Goal: Task Accomplishment & Management: Manage account settings

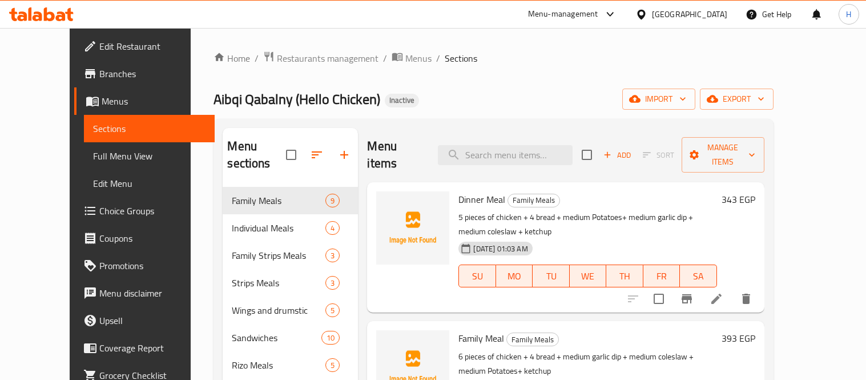
click at [93, 158] on span "Full Menu View" at bounding box center [149, 156] width 112 height 14
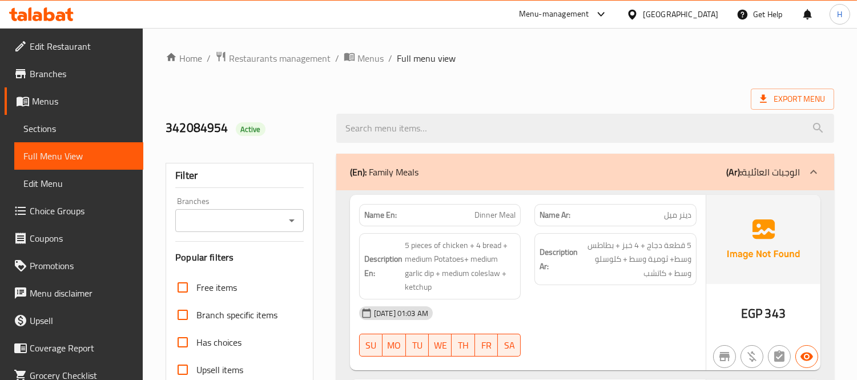
scroll to position [253, 0]
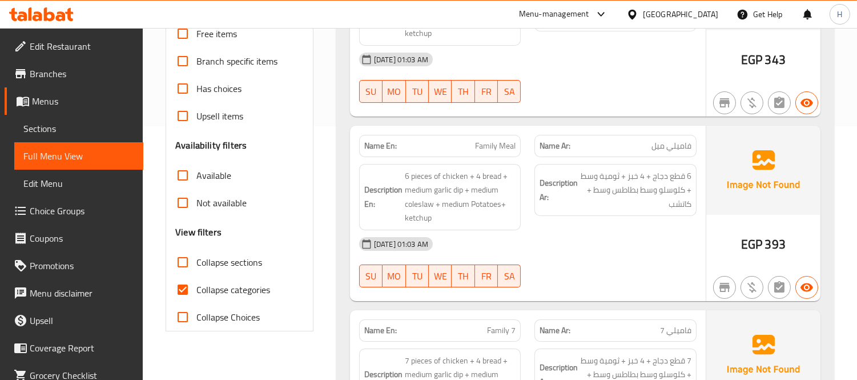
click at [231, 259] on span "Collapse sections" at bounding box center [229, 262] width 66 height 14
click at [196, 259] on input "Collapse sections" at bounding box center [182, 261] width 27 height 27
checkbox input "true"
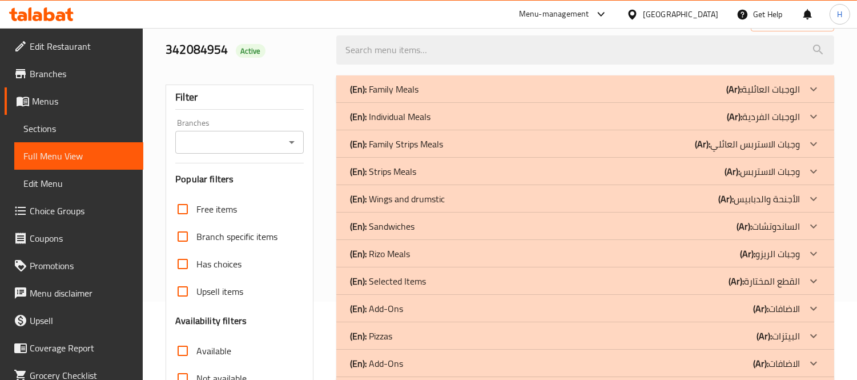
scroll to position [164, 0]
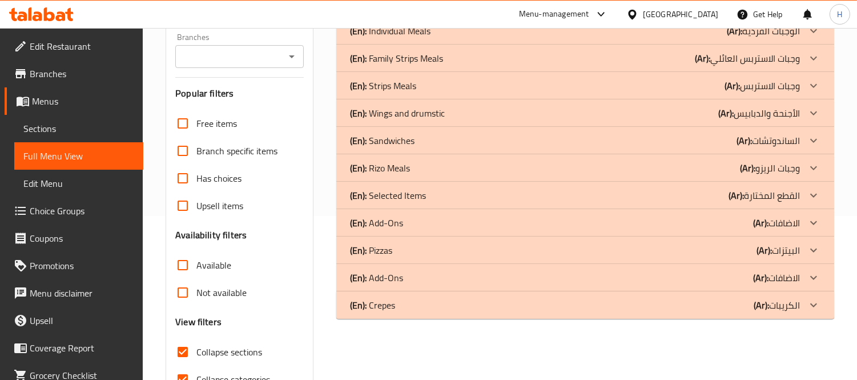
click at [574, 249] on div "(En): Pizzas (Ar): البيتزات" at bounding box center [575, 250] width 450 height 14
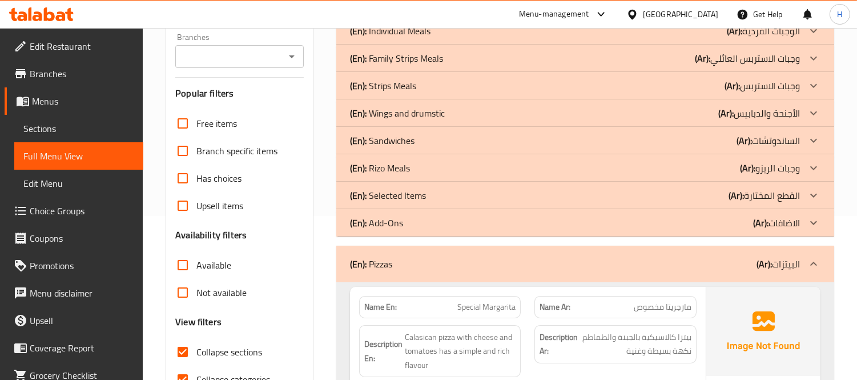
scroll to position [418, 0]
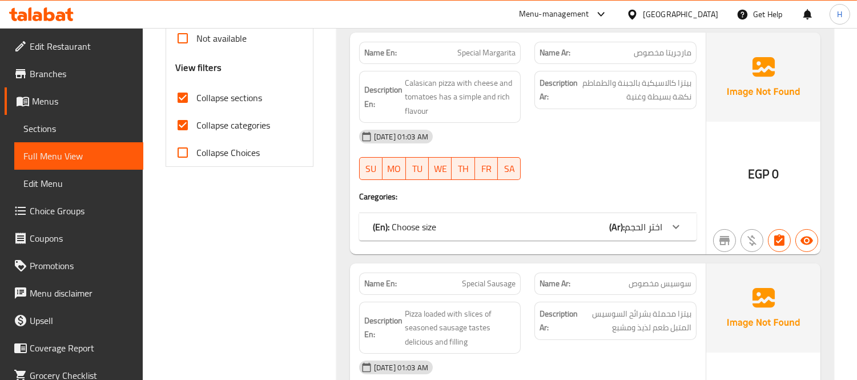
click at [515, 231] on div "(En): Choose size (Ar): اختر الحجم" at bounding box center [517, 227] width 289 height 14
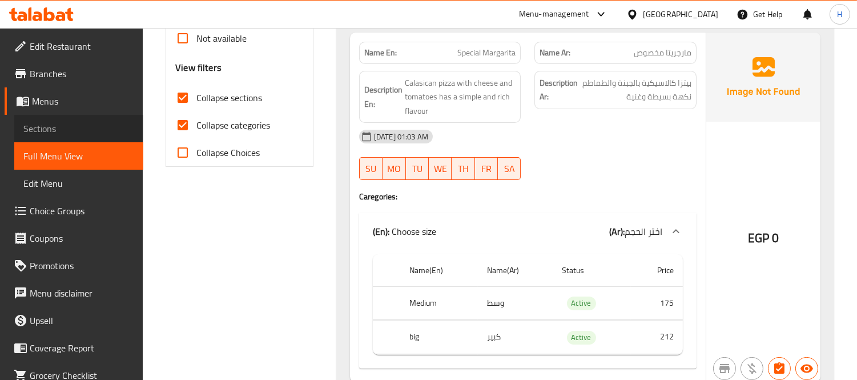
click at [87, 118] on link "Sections" at bounding box center [78, 128] width 129 height 27
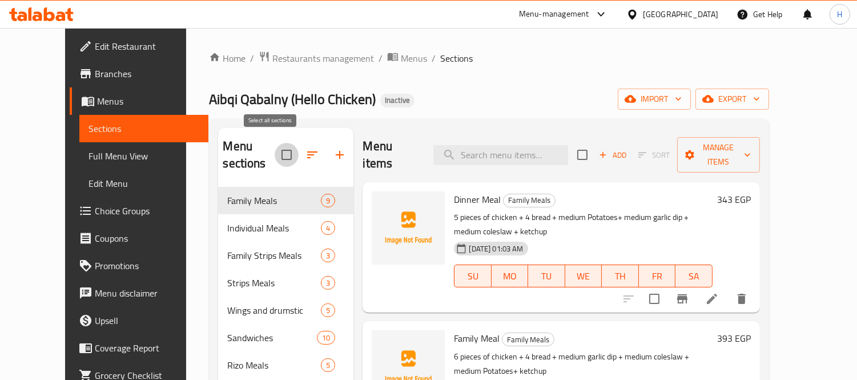
click at [275, 146] on input "checkbox" at bounding box center [287, 155] width 24 height 24
checkbox input "true"
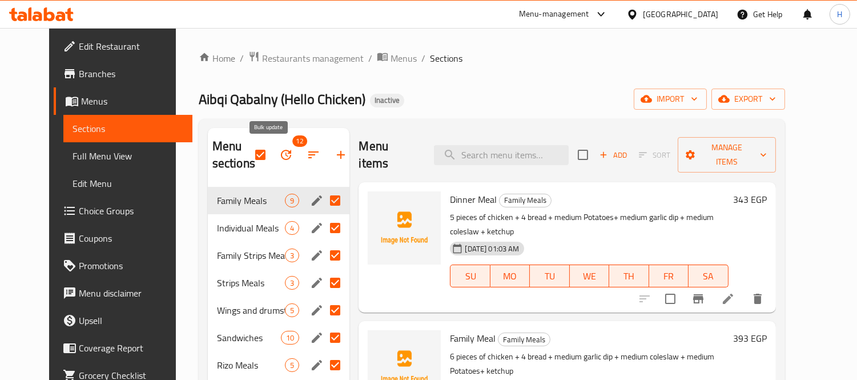
click at [279, 162] on icon "button" at bounding box center [286, 155] width 14 height 14
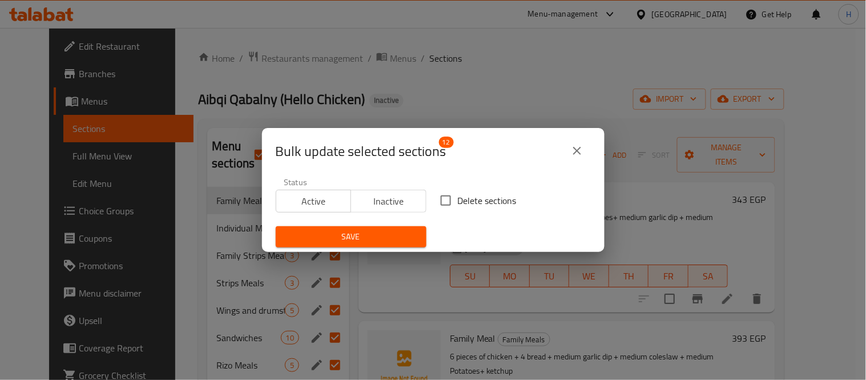
click at [495, 200] on span "Delete sections" at bounding box center [487, 201] width 59 height 14
click at [458, 200] on input "Delete sections" at bounding box center [446, 200] width 24 height 24
checkbox input "true"
click at [417, 234] on button "Save" at bounding box center [351, 236] width 151 height 21
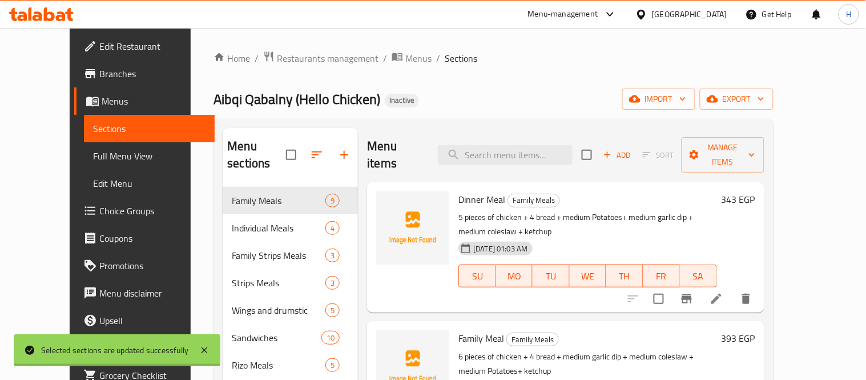
checkbox input "false"
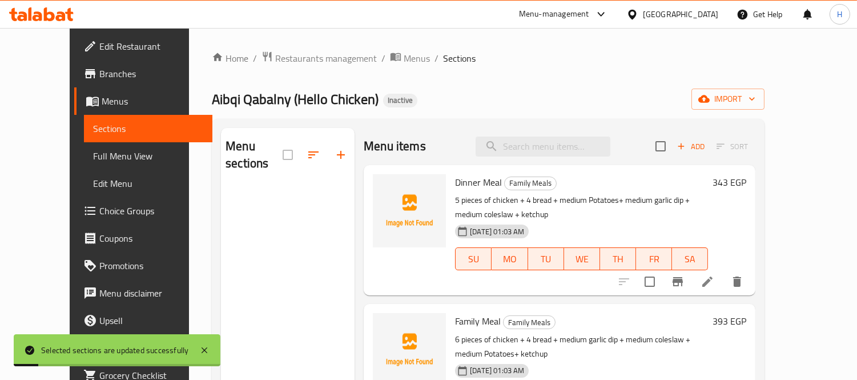
click at [477, 124] on div "Menu sections Menu items Add Sort Dinner Meal Family Meals 5 pieces of chicken …" at bounding box center [488, 318] width 553 height 398
click at [710, 103] on icon "button" at bounding box center [703, 98] width 11 height 7
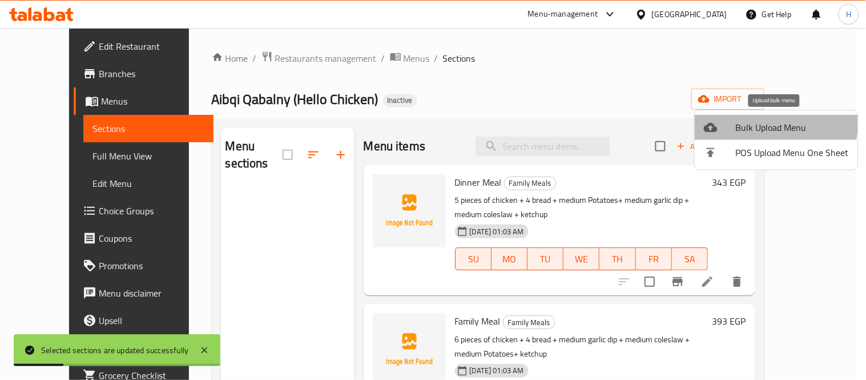
click at [761, 121] on span "Bulk Upload Menu" at bounding box center [792, 127] width 113 height 14
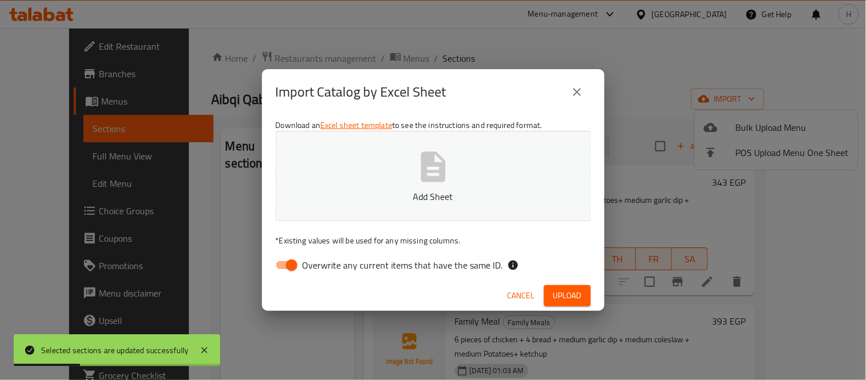
click at [289, 264] on input "Overwrite any current items that have the same ID." at bounding box center [291, 265] width 65 height 22
checkbox input "false"
click at [458, 122] on div "Download an Excel sheet template to see the instructions and required format. A…" at bounding box center [433, 198] width 343 height 166
click at [434, 166] on icon "button" at bounding box center [433, 166] width 25 height 30
click at [561, 289] on span "Upload" at bounding box center [567, 295] width 29 height 14
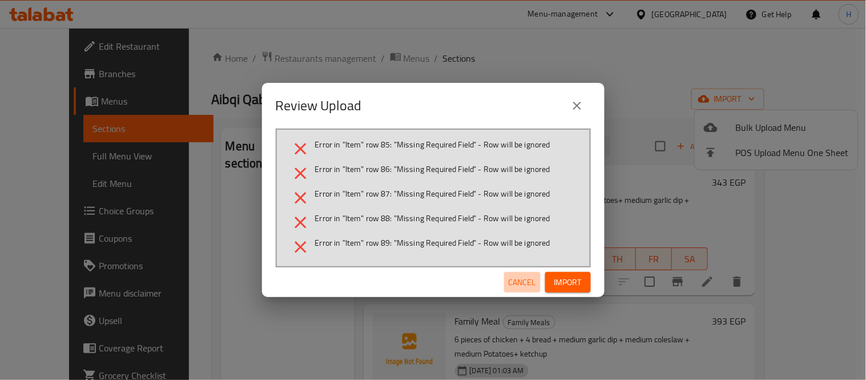
click at [512, 280] on span "Cancel" at bounding box center [522, 282] width 27 height 14
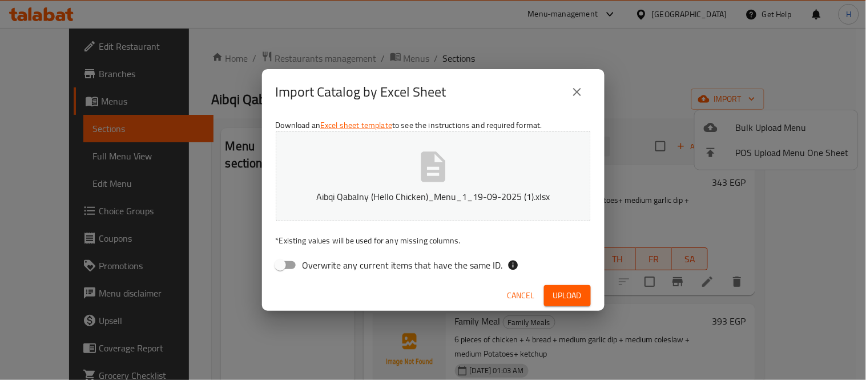
click at [418, 181] on icon "button" at bounding box center [433, 166] width 37 height 37
click at [563, 287] on button "Upload" at bounding box center [567, 295] width 47 height 21
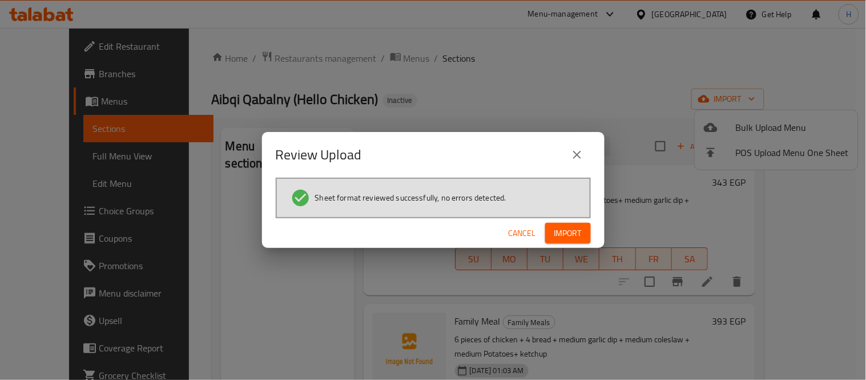
click at [540, 226] on div "Cancel Import" at bounding box center [433, 233] width 343 height 30
click at [547, 227] on button "Import" at bounding box center [568, 233] width 46 height 21
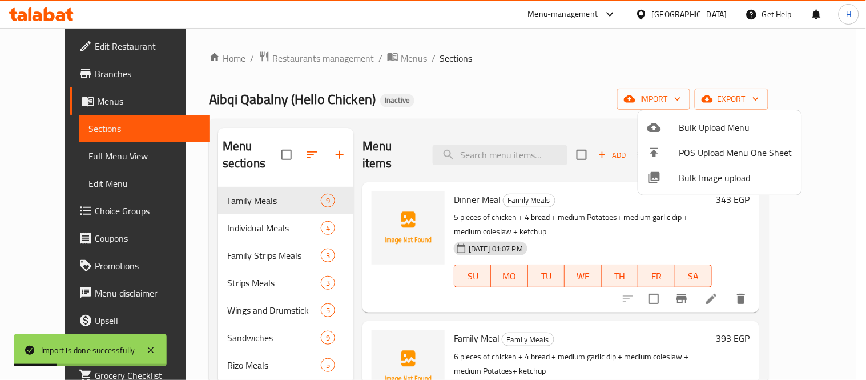
click at [442, 103] on div at bounding box center [433, 190] width 866 height 380
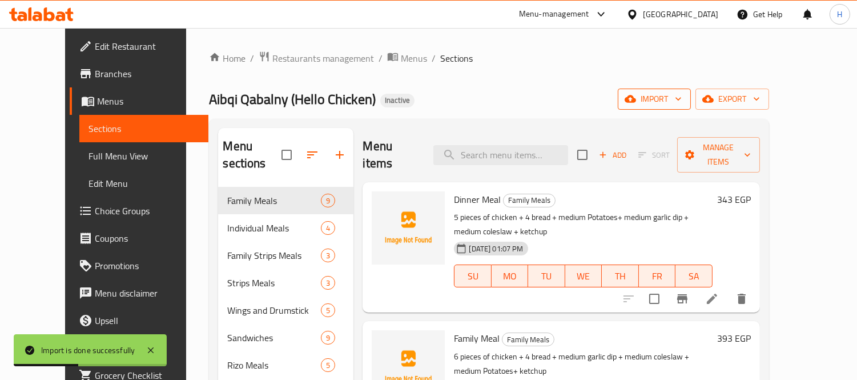
click at [682, 104] on span "import" at bounding box center [654, 99] width 55 height 14
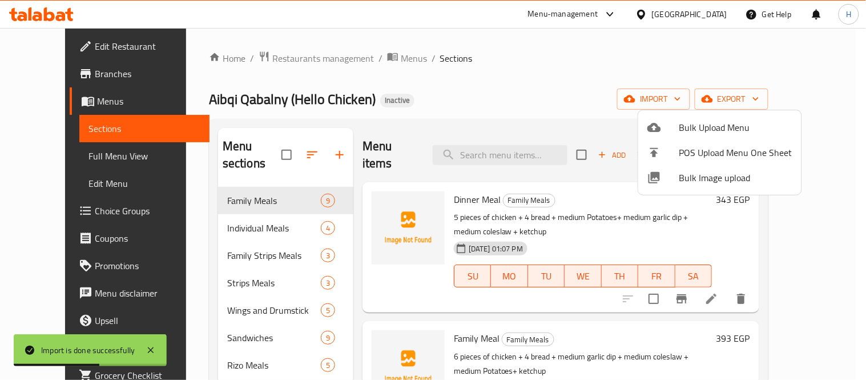
click at [725, 182] on span "Bulk Image upload" at bounding box center [735, 178] width 113 height 14
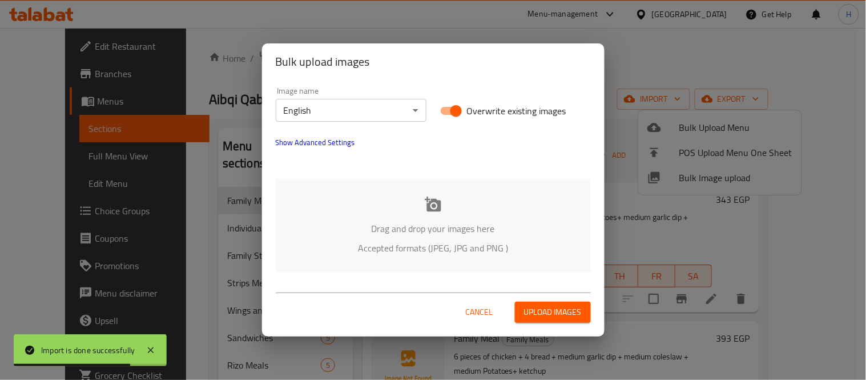
click at [384, 106] on body "Import is done successfully ​ Menu-management [GEOGRAPHIC_DATA] Get Help H Edit…" at bounding box center [433, 204] width 866 height 352
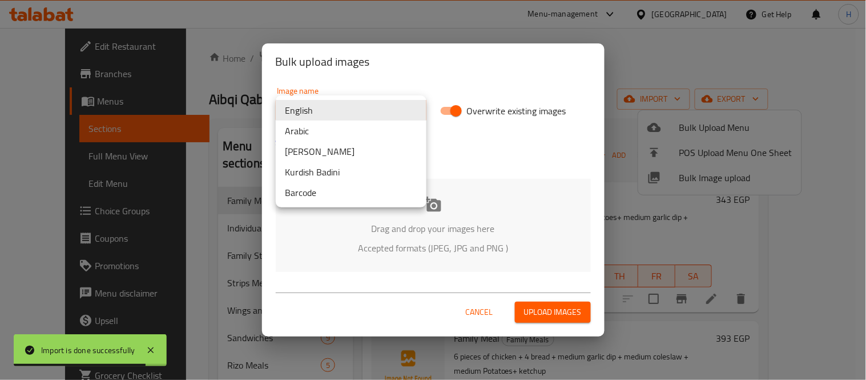
click at [368, 129] on li "Arabic" at bounding box center [351, 130] width 151 height 21
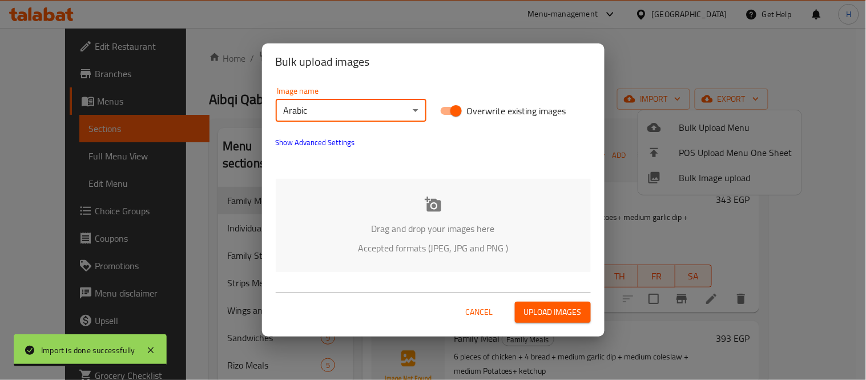
click at [484, 231] on p "Drag and drop your images here" at bounding box center [433, 229] width 281 height 14
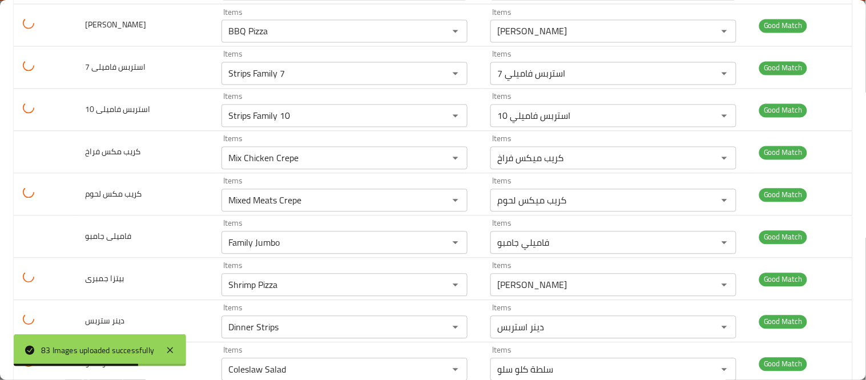
scroll to position [2474, 0]
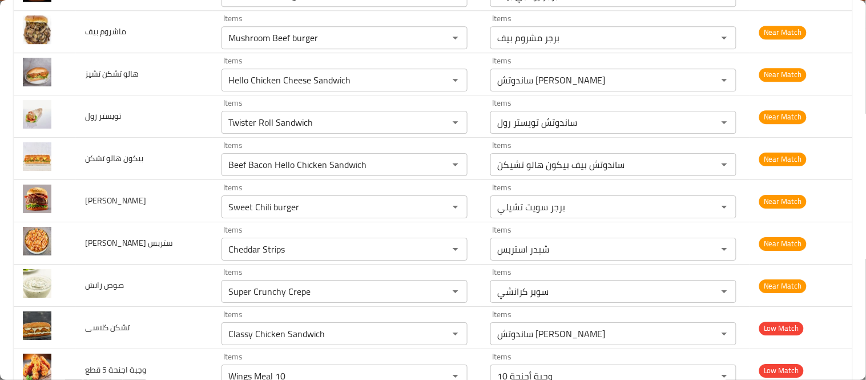
scroll to position [3108, 0]
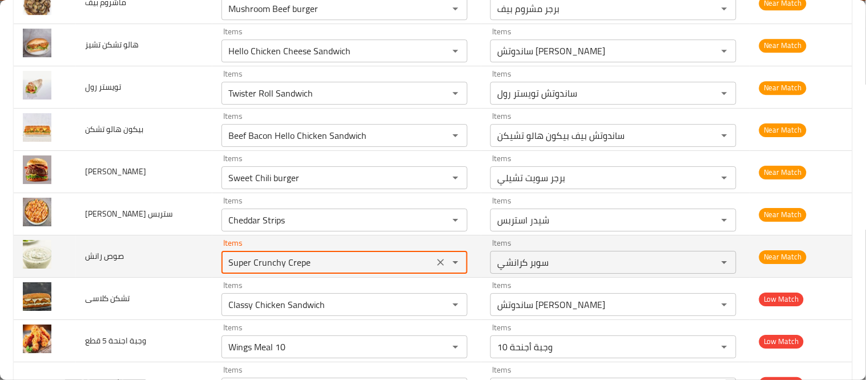
click at [296, 266] on رانش "Super Crunchy Crepe" at bounding box center [328, 262] width 206 height 16
click at [437, 265] on icon "Clear" at bounding box center [440, 262] width 7 height 7
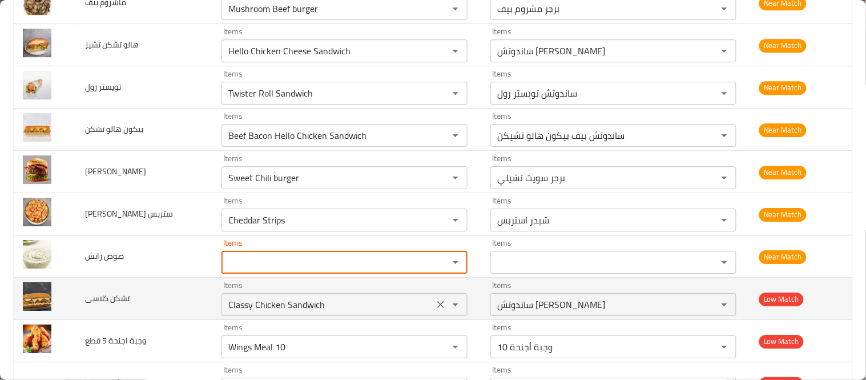
click at [375, 305] on كلاسى "Classy Chicken Sandwich" at bounding box center [328, 304] width 206 height 16
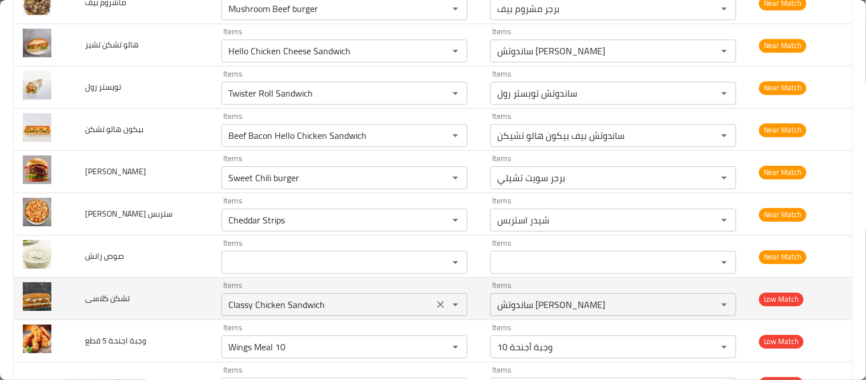
scroll to position [3171, 0]
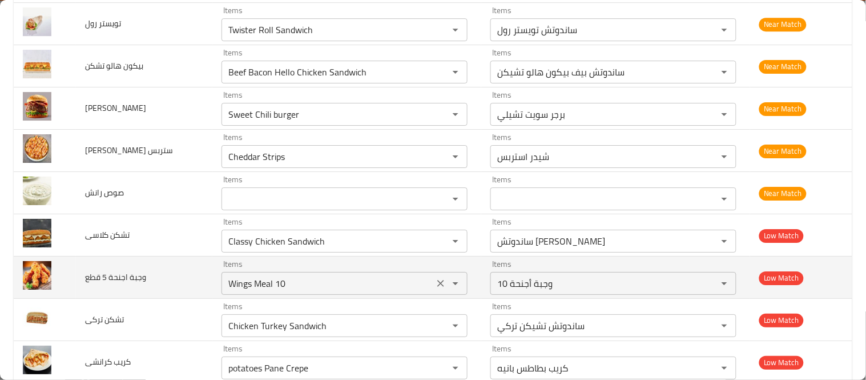
click at [287, 279] on قطع "Wings Meal 10" at bounding box center [328, 283] width 206 height 16
click at [276, 279] on قطع "Wings Meal 10" at bounding box center [328, 283] width 206 height 16
drag, startPoint x: 267, startPoint y: 284, endPoint x: 281, endPoint y: 286, distance: 14.5
click at [281, 286] on قطع "Wings Meal 10" at bounding box center [328, 283] width 206 height 16
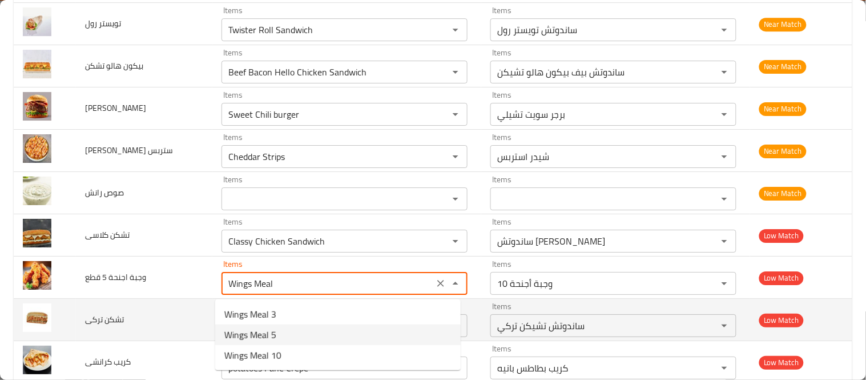
click at [287, 330] on قطع-option-1 "Wings Meal 5" at bounding box center [337, 334] width 245 height 21
type قطع "Wings Meal 5"
type قطع-ar "وجبة أجنحة 5"
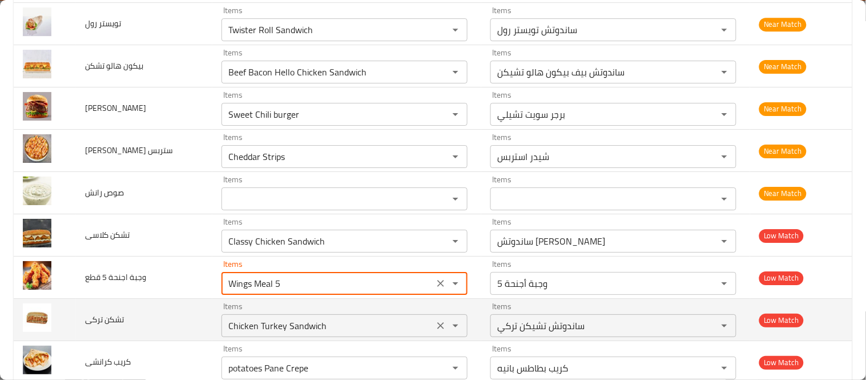
type قطع "Wings Meal 5"
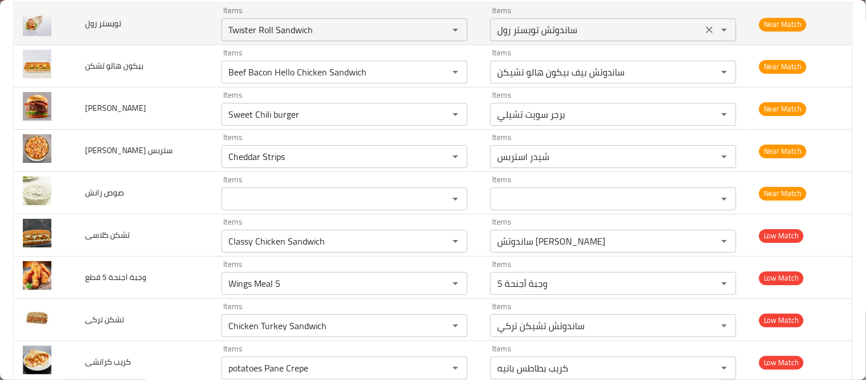
scroll to position [2126, 0]
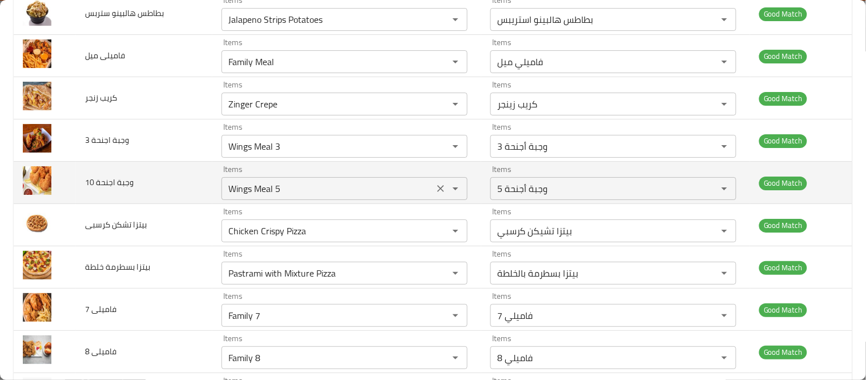
click at [257, 180] on div "Wings Meal 5 Items" at bounding box center [345, 188] width 246 height 23
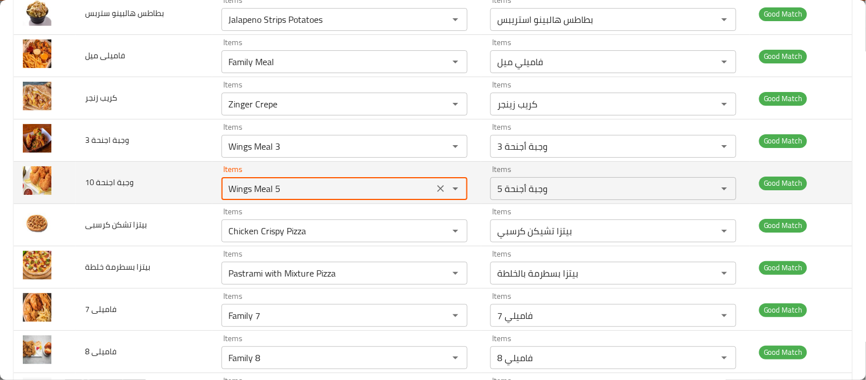
click at [269, 189] on 10 "Wings Meal 5" at bounding box center [328, 188] width 206 height 16
drag, startPoint x: 270, startPoint y: 190, endPoint x: 280, endPoint y: 191, distance: 10.3
click at [280, 191] on 10 "Wings Meal 5" at bounding box center [328, 188] width 206 height 16
type 10 "Wings Meal 10"
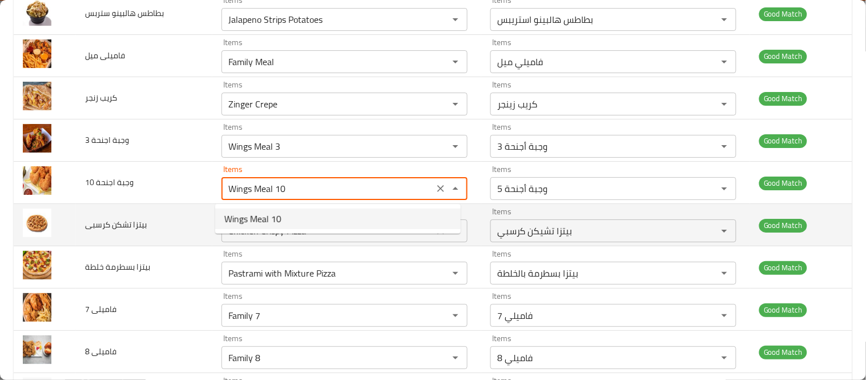
click at [289, 217] on 10-option-0 "Wings Meal 10" at bounding box center [337, 218] width 245 height 21
type 10-ar "وجبة أجنحة 10"
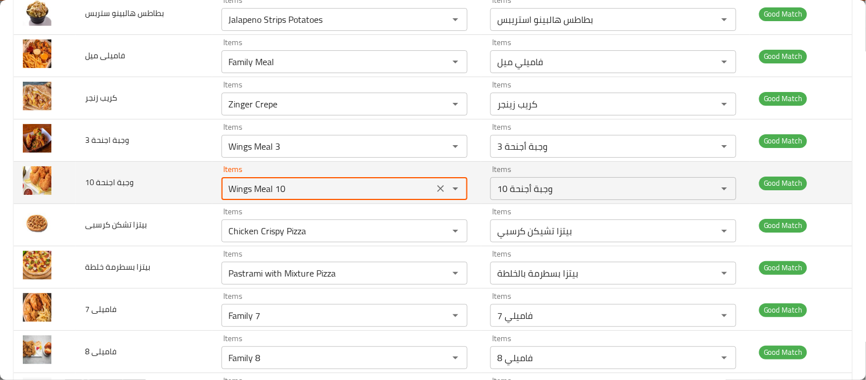
type 10 "Wings Meal 10"
click at [169, 192] on td "وجبة اجنحة 10" at bounding box center [144, 183] width 136 height 42
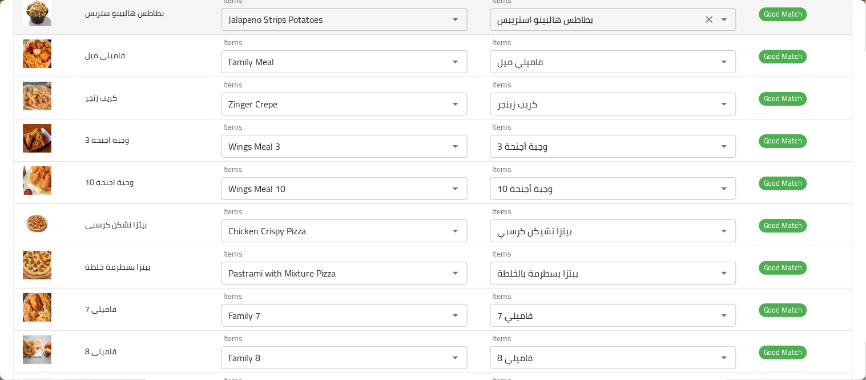
scroll to position [3267, 0]
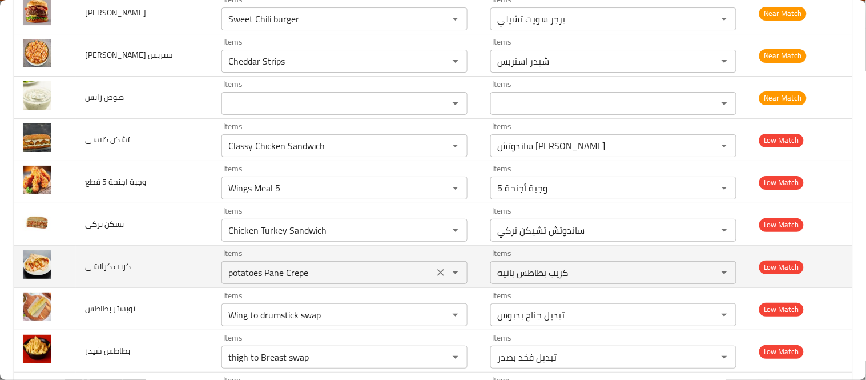
click at [293, 271] on كرانشى "potatoes Pane Crepe" at bounding box center [328, 272] width 206 height 16
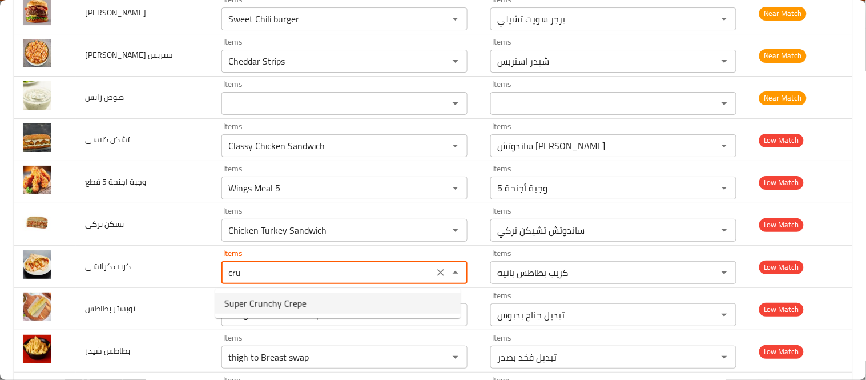
click at [307, 303] on كرانشى-option-0 "Super Crunchy Crepe" at bounding box center [337, 303] width 245 height 21
type كرانشى "Super Crunchy Crepe"
type كرانشى-ar "سوبر كرانشي"
type كرانشى "Super Crunchy Crepe"
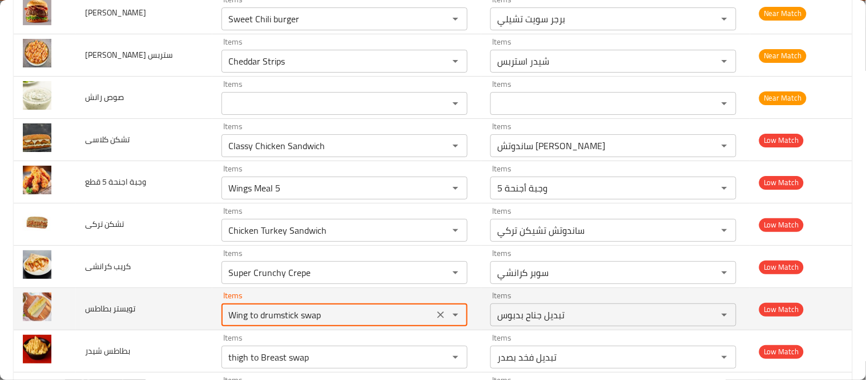
click at [299, 314] on بطاطس "Wing to drumstick swap" at bounding box center [328, 315] width 206 height 16
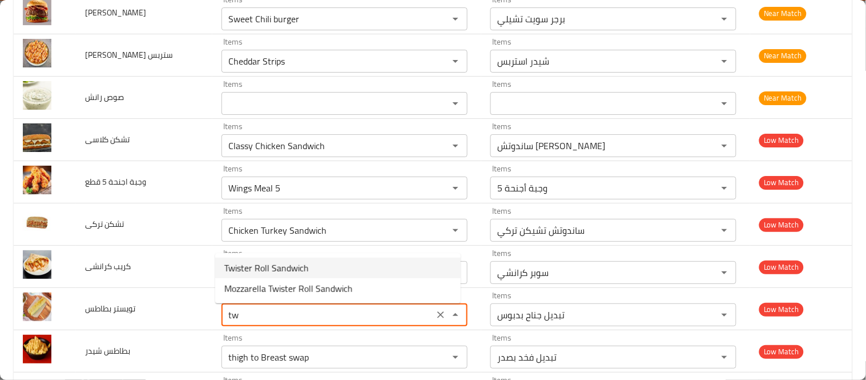
click at [315, 270] on بطاطس-option-0 "Twister Roll Sandwich" at bounding box center [337, 267] width 245 height 21
type بطاطس "Twister Roll Sandwich"
type بطاطس-ar "ساندوتش تويستر رول"
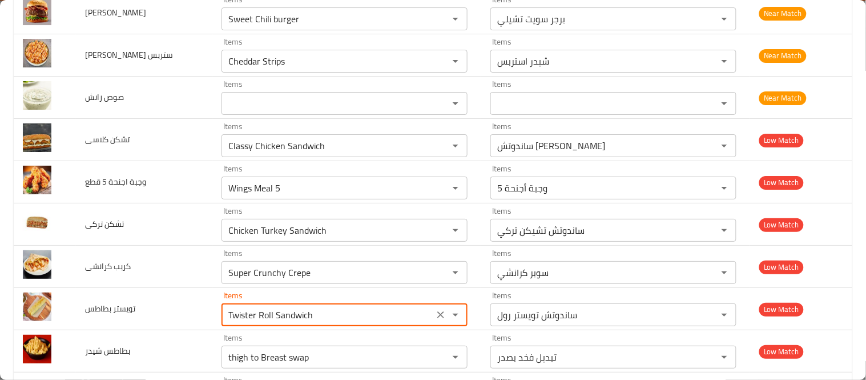
scroll to position [3326, 0]
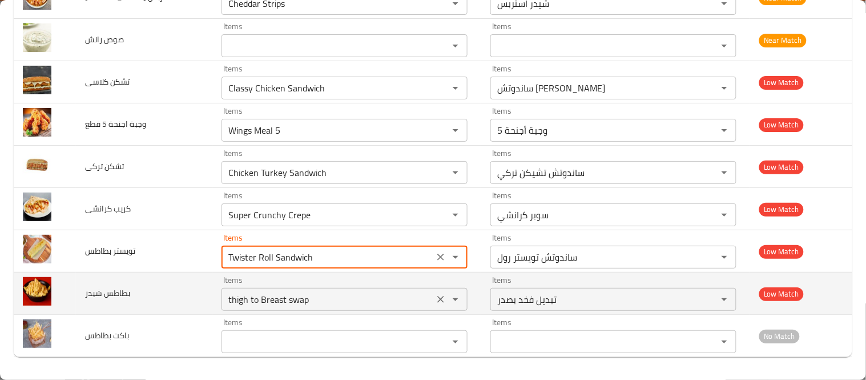
type بطاطس "Twister Roll Sandwich"
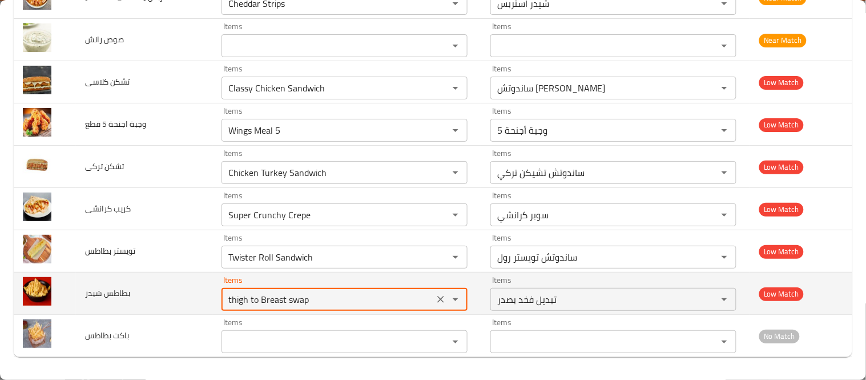
click at [295, 291] on شيدر "thigh to Breast swap" at bounding box center [328, 299] width 206 height 16
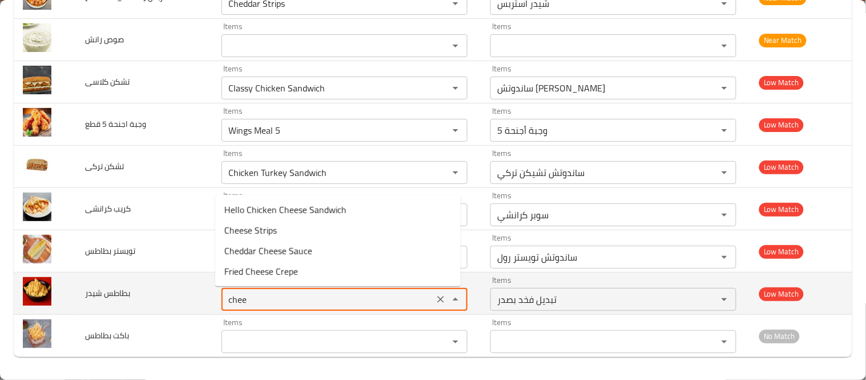
type شيدر "che"
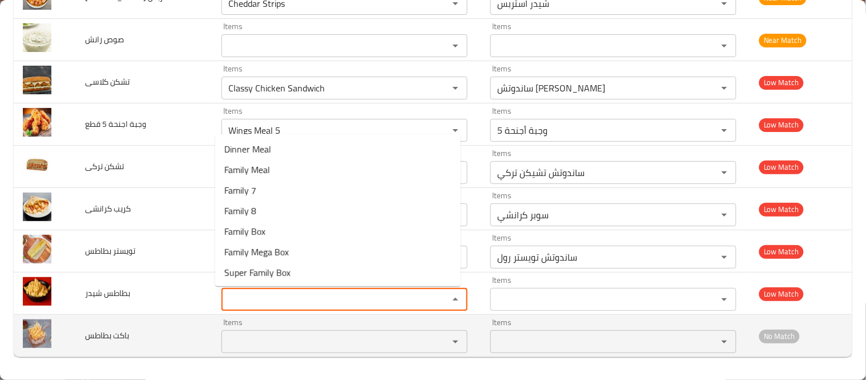
click at [222, 341] on div "Items" at bounding box center [345, 341] width 246 height 23
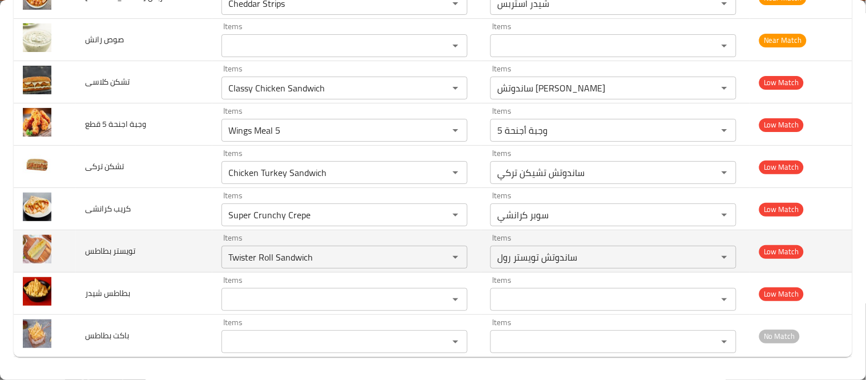
click at [162, 269] on td "تويستر بطاطس" at bounding box center [144, 251] width 136 height 42
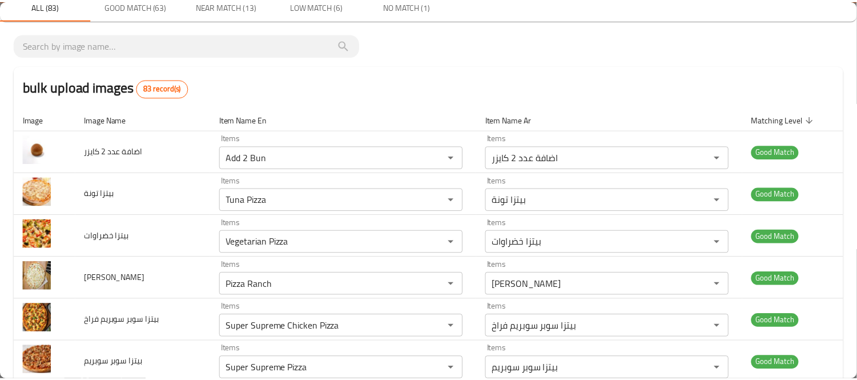
scroll to position [0, 0]
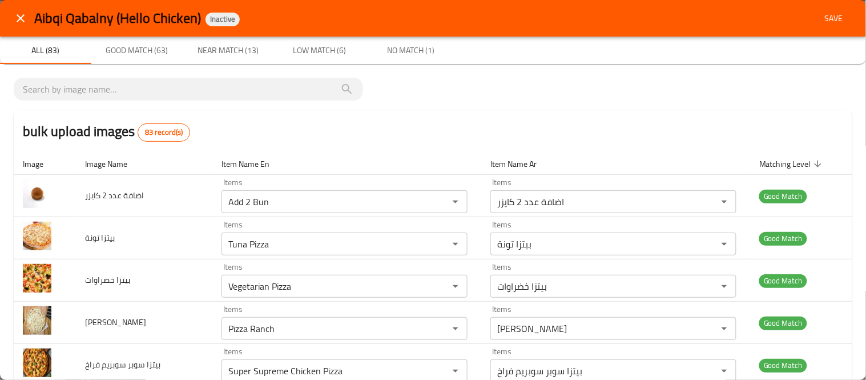
click at [825, 13] on span "Save" at bounding box center [833, 18] width 27 height 14
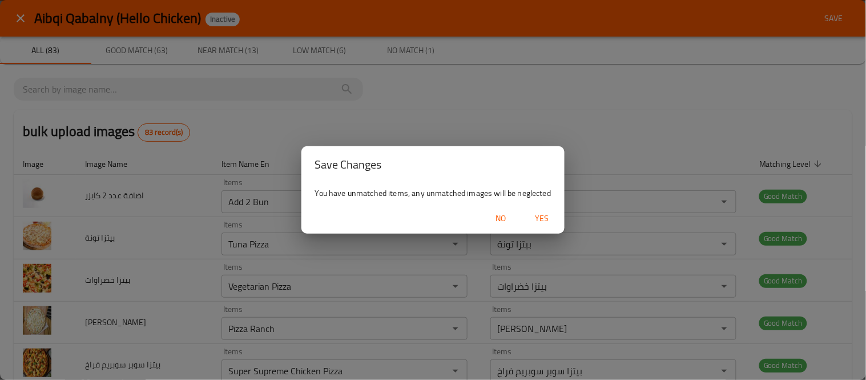
click at [546, 214] on span "Yes" at bounding box center [541, 218] width 27 height 14
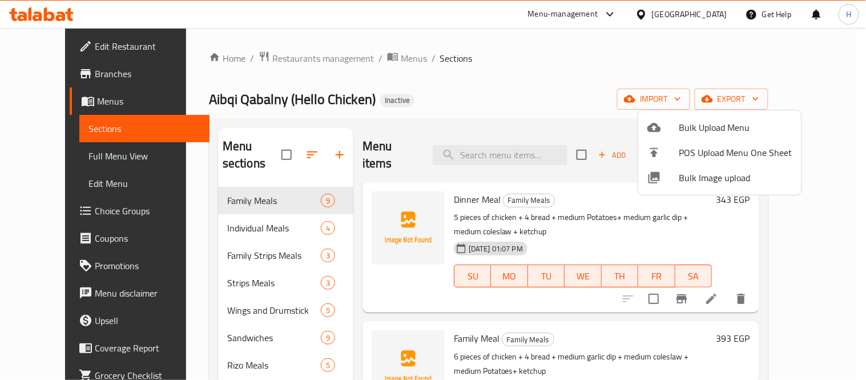
click at [495, 100] on div at bounding box center [433, 190] width 866 height 380
